Goal: Information Seeking & Learning: Learn about a topic

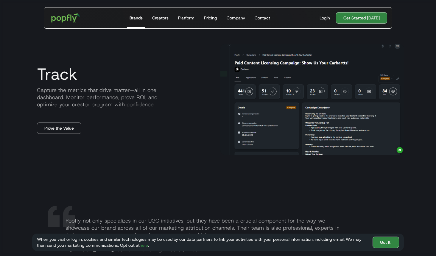
click at [63, 16] on img "home" at bounding box center [65, 17] width 37 height 17
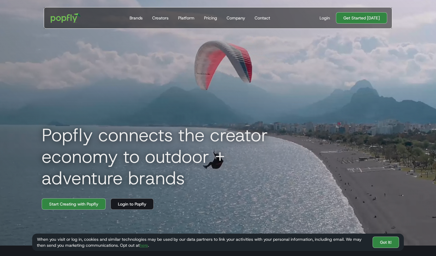
scroll to position [7, 0]
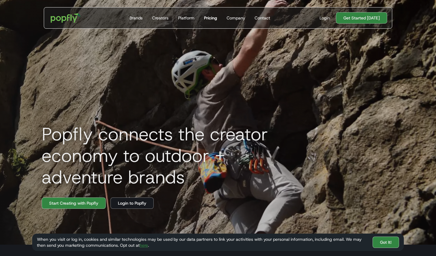
click at [211, 15] on div "Pricing" at bounding box center [210, 18] width 13 height 6
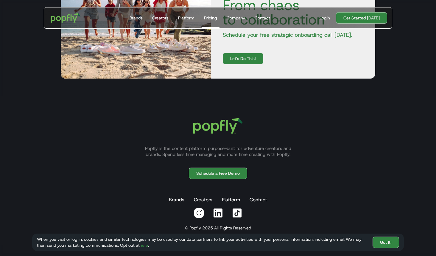
scroll to position [311, 0]
